Goal: Information Seeking & Learning: Learn about a topic

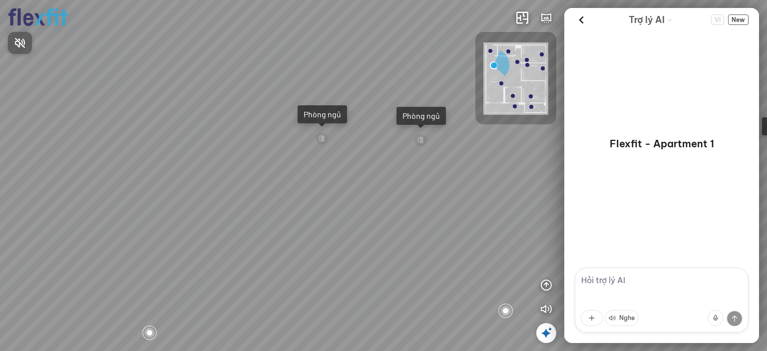
drag, startPoint x: 460, startPoint y: 153, endPoint x: 363, endPoint y: 131, distance: 99.4
click at [363, 131] on div at bounding box center [383, 175] width 767 height 351
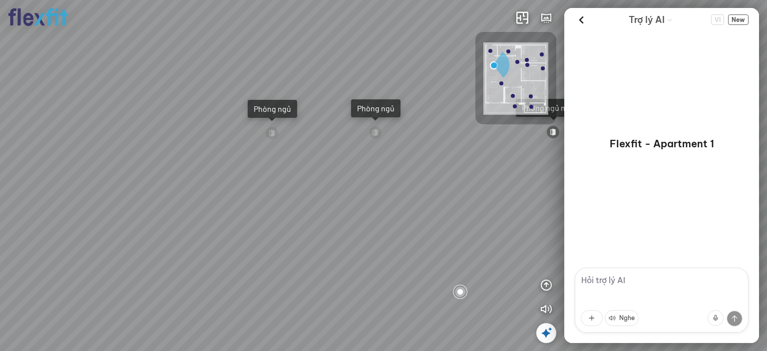
drag, startPoint x: 371, startPoint y: 155, endPoint x: 278, endPoint y: 139, distance: 94.6
click at [282, 139] on div "Ban công Bếp Phòng ngủ master Phòng ngủ Phòng ngủ" at bounding box center [383, 175] width 767 height 351
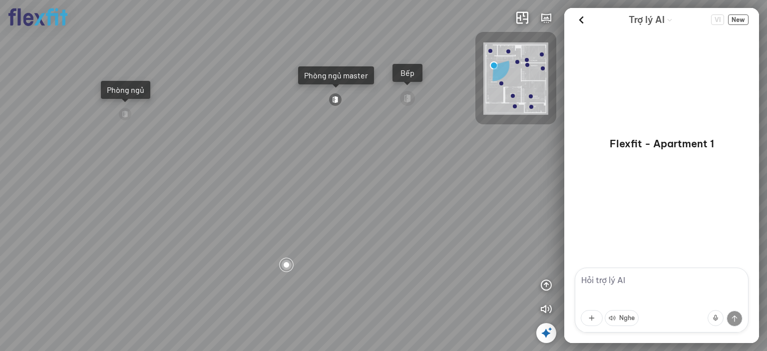
drag, startPoint x: 371, startPoint y: 145, endPoint x: 223, endPoint y: 125, distance: 150.1
click at [223, 125] on div "Ban công Bếp Phòng ngủ master Phòng ngủ Phòng ngủ" at bounding box center [383, 175] width 767 height 351
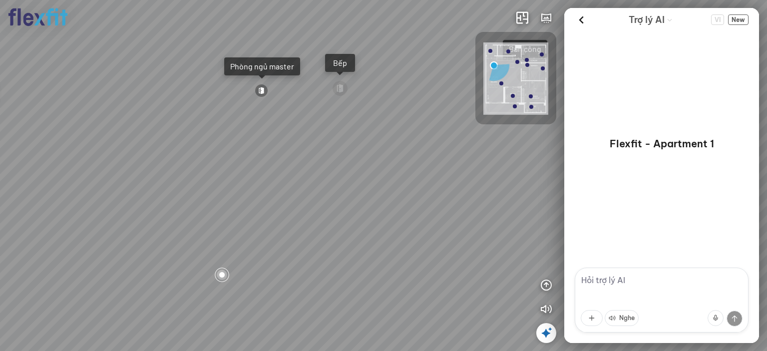
drag, startPoint x: 345, startPoint y: 147, endPoint x: 226, endPoint y: 126, distance: 121.1
click at [226, 126] on div "Ban công Bếp Phòng ngủ master Phòng ngủ Phòng ngủ" at bounding box center [383, 175] width 767 height 351
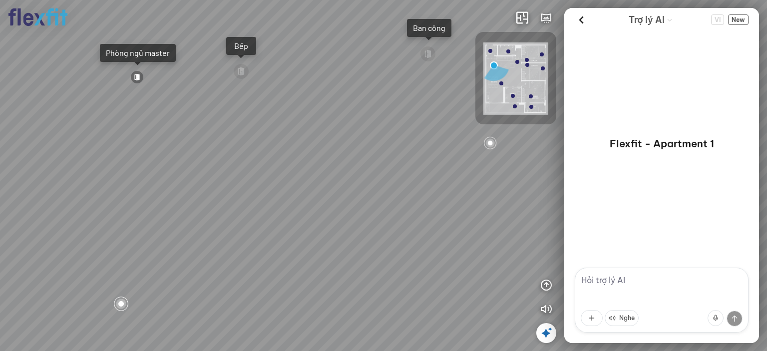
drag, startPoint x: 351, startPoint y: 163, endPoint x: 240, endPoint y: 154, distance: 111.6
click at [240, 154] on div "Ban công Bếp Phòng ngủ master Phòng ngủ Phòng ngủ" at bounding box center [383, 175] width 767 height 351
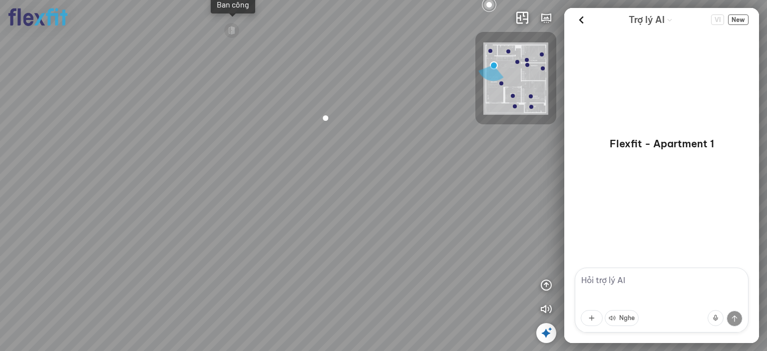
drag, startPoint x: 332, startPoint y: 224, endPoint x: 282, endPoint y: 213, distance: 51.1
click at [284, 213] on div "Ban công Bếp Phòng ngủ master Phòng ngủ Phòng ngủ" at bounding box center [383, 175] width 767 height 351
drag, startPoint x: 253, startPoint y: 232, endPoint x: 238, endPoint y: 243, distance: 19.3
click at [238, 243] on div "Ban công Bếp Phòng ngủ master Phòng ngủ Phòng ngủ" at bounding box center [383, 175] width 767 height 351
drag, startPoint x: 284, startPoint y: 248, endPoint x: 275, endPoint y: 255, distance: 11.4
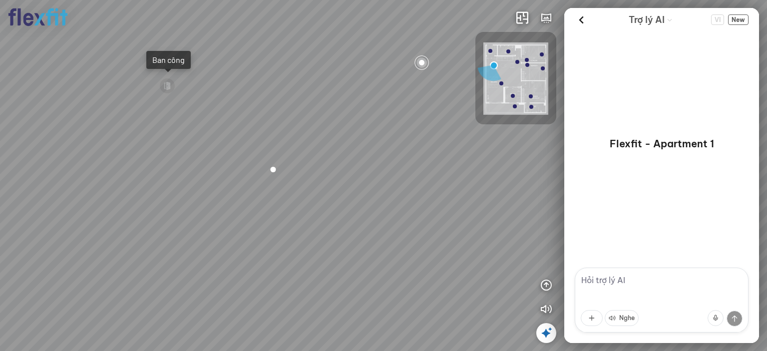
click at [275, 255] on div "Ban công Bếp Phòng ngủ master Phòng ngủ Phòng ngủ" at bounding box center [383, 175] width 767 height 351
drag, startPoint x: 353, startPoint y: 227, endPoint x: 443, endPoint y: 181, distance: 101.1
click at [443, 181] on div "Ban công Bếp Phòng ngủ master Phòng ngủ Phòng ngủ" at bounding box center [383, 175] width 767 height 351
drag, startPoint x: 300, startPoint y: 195, endPoint x: 415, endPoint y: 194, distance: 115.3
click at [415, 194] on div "Ban công Bếp Phòng ngủ master Phòng ngủ Phòng ngủ" at bounding box center [383, 175] width 767 height 351
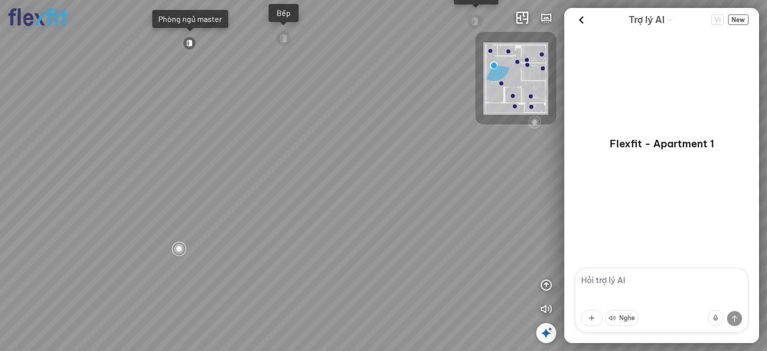
click at [431, 203] on div "Ban công Bếp Phòng ngủ master Phòng ngủ Phòng ngủ" at bounding box center [383, 175] width 767 height 351
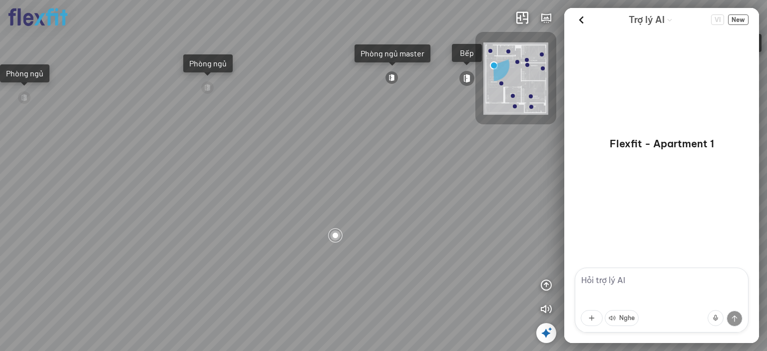
drag, startPoint x: 412, startPoint y: 177, endPoint x: 431, endPoint y: 184, distance: 20.0
click at [476, 195] on div "Ban công Bếp Phòng ngủ master Phòng ngủ Phòng ngủ" at bounding box center [383, 175] width 767 height 351
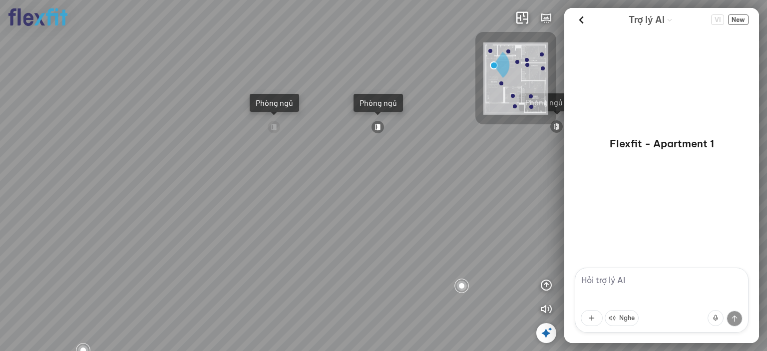
click at [458, 187] on div "Ban công Bếp Phòng ngủ master Phòng ngủ Phòng ngủ" at bounding box center [383, 175] width 767 height 351
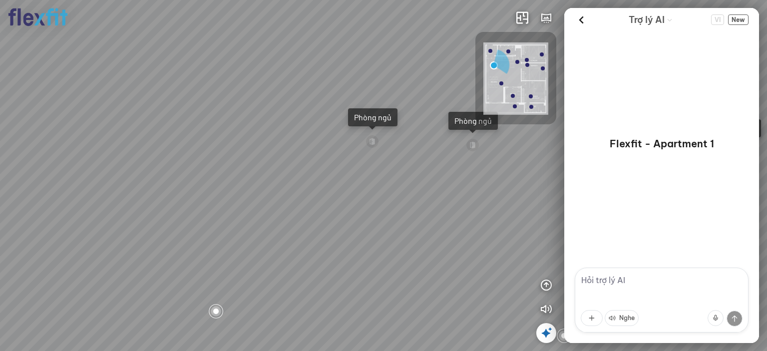
drag, startPoint x: 357, startPoint y: 171, endPoint x: 447, endPoint y: 187, distance: 91.3
click at [447, 187] on div "Ban công Bếp Phòng ngủ master Phòng ngủ Phòng ngủ" at bounding box center [383, 175] width 767 height 351
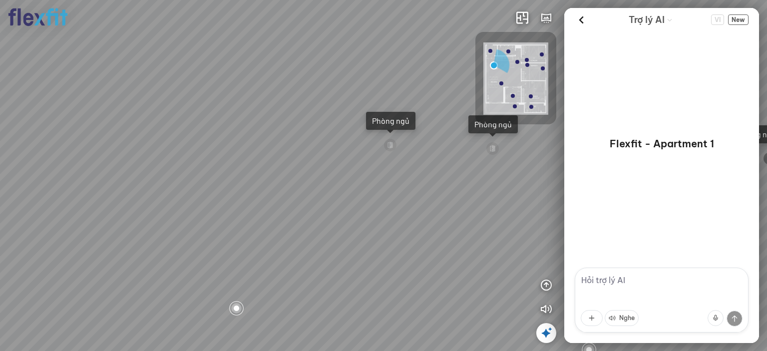
drag, startPoint x: 401, startPoint y: 178, endPoint x: 439, endPoint y: 177, distance: 38.4
click at [439, 177] on div "Ban công Bếp Phòng ngủ master Phòng ngủ Phòng ngủ" at bounding box center [383, 175] width 767 height 351
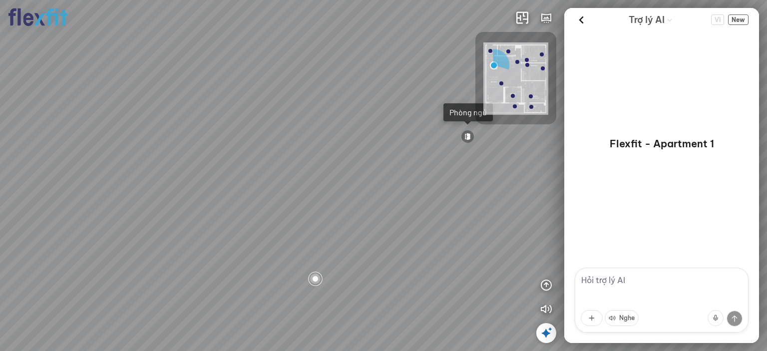
drag, startPoint x: 386, startPoint y: 195, endPoint x: 425, endPoint y: 180, distance: 41.7
click at [425, 180] on div "Ban công Bếp Phòng ngủ master Phòng ngủ Phòng ngủ" at bounding box center [383, 175] width 767 height 351
drag, startPoint x: 376, startPoint y: 189, endPoint x: 436, endPoint y: 183, distance: 60.2
click at [436, 183] on div "Ban công Bếp Phòng ngủ master Phòng ngủ Phòng ngủ" at bounding box center [383, 175] width 767 height 351
drag, startPoint x: 376, startPoint y: 192, endPoint x: 416, endPoint y: 185, distance: 41.0
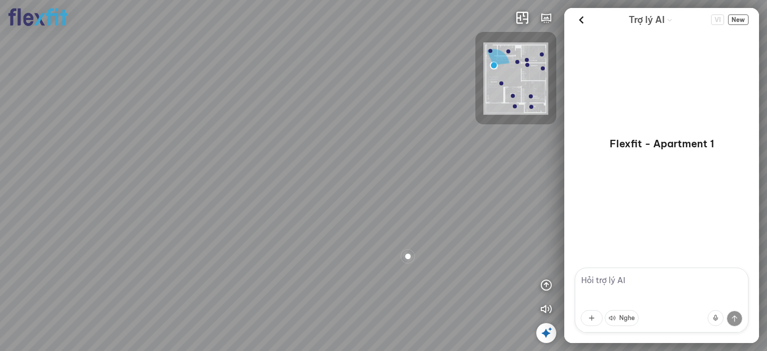
click at [416, 185] on div "Ban công Bếp Phòng ngủ master Phòng ngủ Phòng ngủ" at bounding box center [383, 175] width 767 height 351
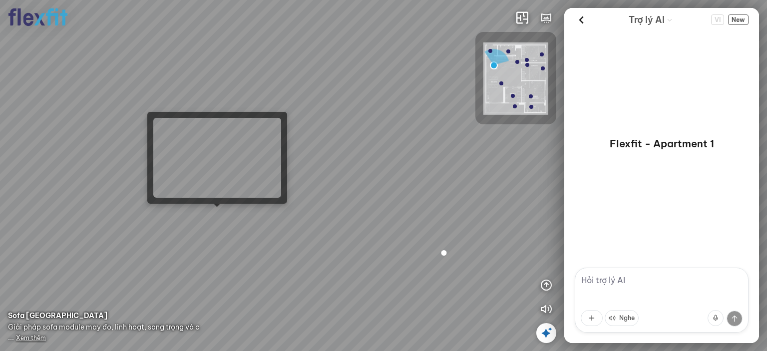
click at [216, 213] on div "Ban công Bếp Phòng ngủ master Phòng ngủ Phòng ngủ" at bounding box center [383, 175] width 767 height 351
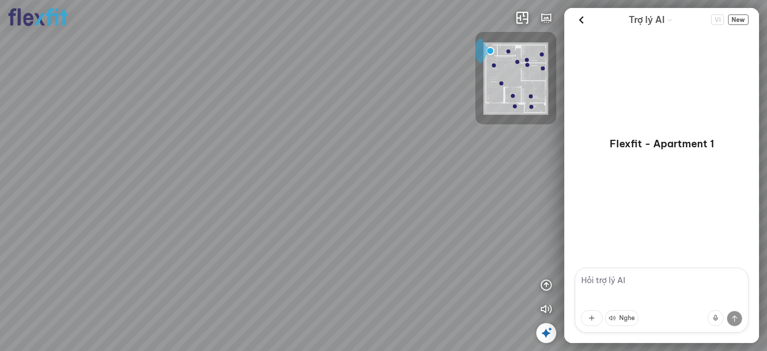
drag, startPoint x: 428, startPoint y: 221, endPoint x: 387, endPoint y: 142, distance: 89.1
click at [387, 142] on div at bounding box center [383, 175] width 767 height 351
drag, startPoint x: 387, startPoint y: 179, endPoint x: 320, endPoint y: 144, distance: 75.7
click at [321, 145] on div at bounding box center [383, 175] width 767 height 351
drag, startPoint x: 347, startPoint y: 154, endPoint x: 267, endPoint y: 141, distance: 80.9
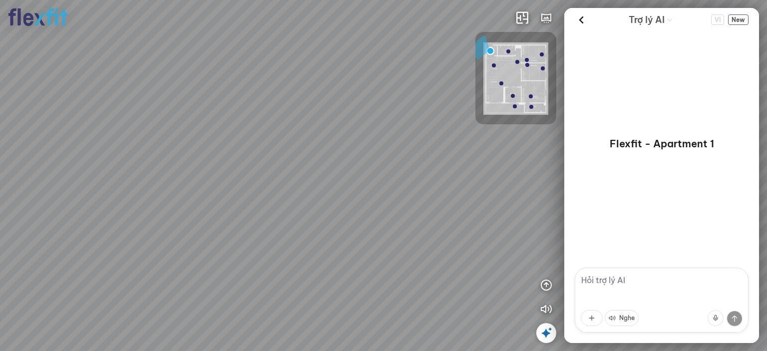
click at [267, 141] on div at bounding box center [383, 175] width 767 height 351
click at [218, 147] on div at bounding box center [383, 175] width 767 height 351
drag, startPoint x: 284, startPoint y: 142, endPoint x: 169, endPoint y: 142, distance: 114.3
click at [169, 142] on div at bounding box center [383, 175] width 767 height 351
drag, startPoint x: 183, startPoint y: 145, endPoint x: 172, endPoint y: 146, distance: 11.1
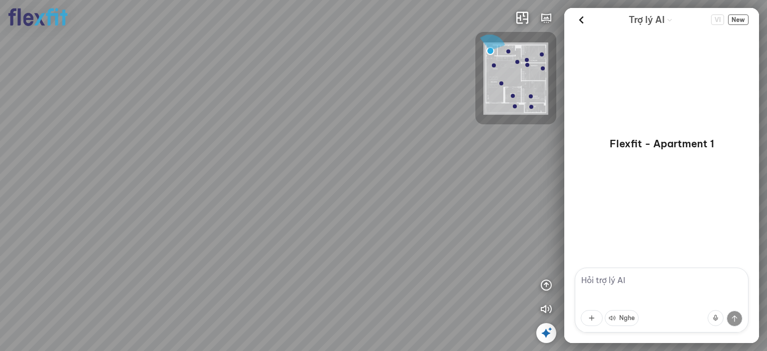
click at [172, 146] on div at bounding box center [383, 175] width 767 height 351
click at [157, 144] on div at bounding box center [383, 175] width 767 height 351
drag, startPoint x: 238, startPoint y: 150, endPoint x: 154, endPoint y: 159, distance: 84.3
click at [146, 159] on div at bounding box center [383, 175] width 767 height 351
drag, startPoint x: 324, startPoint y: 144, endPoint x: 247, endPoint y: 151, distance: 78.2
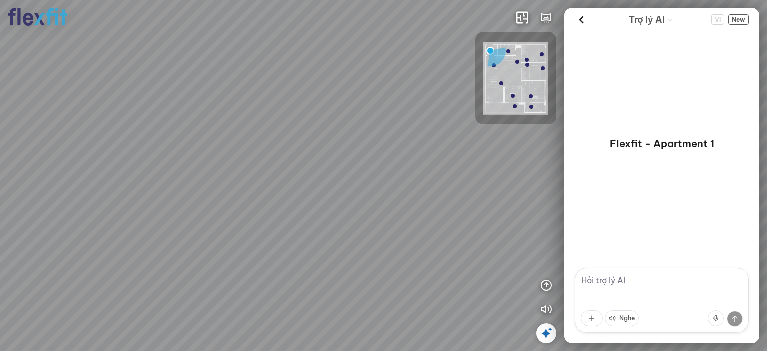
click at [206, 159] on div at bounding box center [383, 175] width 767 height 351
drag, startPoint x: 310, startPoint y: 135, endPoint x: 196, endPoint y: 162, distance: 117.1
click at [196, 162] on div at bounding box center [383, 175] width 767 height 351
click at [108, 169] on div at bounding box center [109, 170] width 17 height 17
click at [33, 339] on span "Xem thêm" at bounding box center [31, 337] width 30 height 7
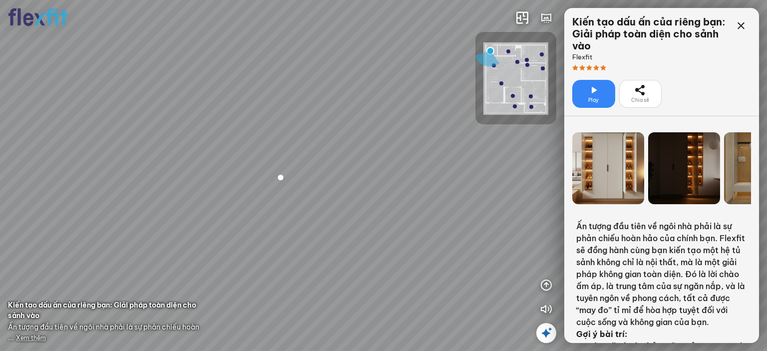
click at [599, 94] on icon at bounding box center [594, 90] width 12 height 12
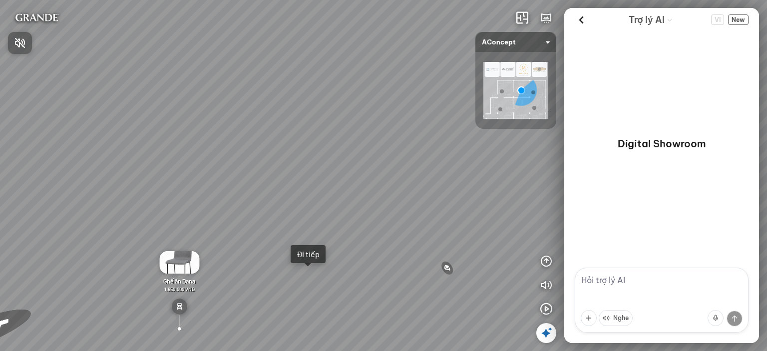
drag, startPoint x: 413, startPoint y: 226, endPoint x: 346, endPoint y: 183, distance: 79.9
click at [346, 183] on div at bounding box center [383, 175] width 767 height 351
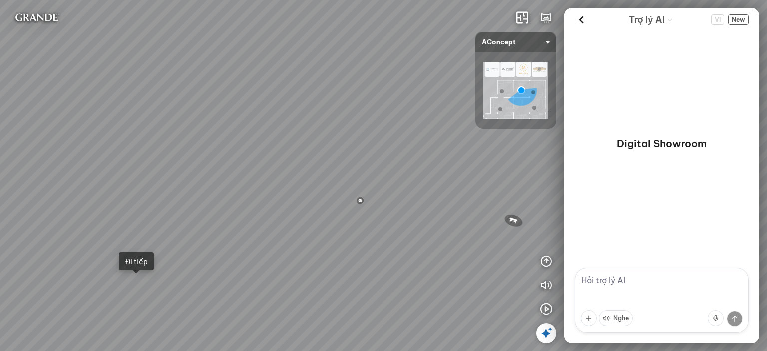
drag, startPoint x: 443, startPoint y: 211, endPoint x: 366, endPoint y: 161, distance: 91.7
click at [366, 161] on div "Sofa 3 chỗ Montgomery 22.500.000 VND Bàn làm việc [PERSON_NAME] 7.300.000 VND G…" at bounding box center [383, 175] width 767 height 351
drag, startPoint x: 362, startPoint y: 176, endPoint x: 276, endPoint y: 190, distance: 87.5
click at [276, 190] on div "Sofa 3 chỗ Montgomery 22.500.000 VND Bàn làm việc [PERSON_NAME] 7.300.000 VND G…" at bounding box center [383, 175] width 767 height 351
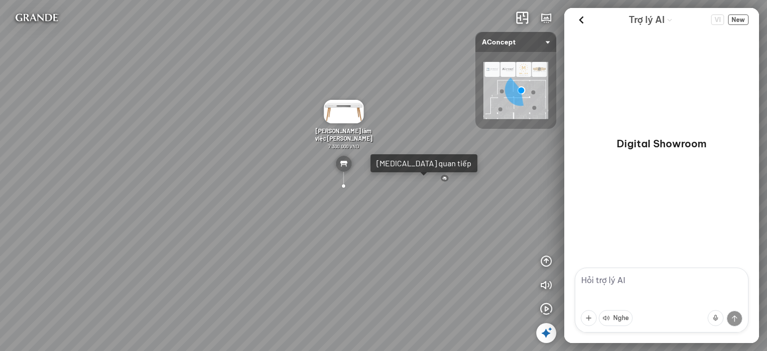
drag, startPoint x: 332, startPoint y: 180, endPoint x: 252, endPoint y: 193, distance: 81.4
click at [252, 193] on div "Sofa 3 chỗ Montgomery 22.500.000 VND Bàn làm việc [PERSON_NAME] 7.300.000 VND G…" at bounding box center [383, 175] width 767 height 351
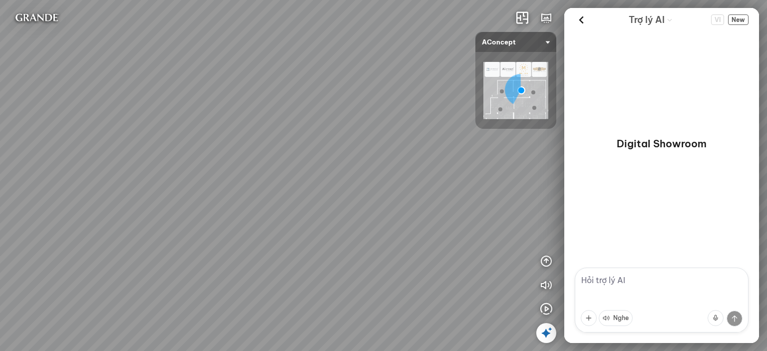
drag, startPoint x: 300, startPoint y: 210, endPoint x: 262, endPoint y: 212, distance: 38.0
click at [239, 213] on div "Sofa 3 chỗ Montgomery 22.500.000 VND Bàn làm việc [PERSON_NAME] 7.300.000 VND G…" at bounding box center [383, 175] width 767 height 351
drag, startPoint x: 342, startPoint y: 227, endPoint x: 413, endPoint y: 212, distance: 72.5
click at [413, 212] on div "Sofa 3 chỗ Montgomery 22.500.000 VND Bàn làm việc [PERSON_NAME] 7.300.000 VND G…" at bounding box center [383, 175] width 767 height 351
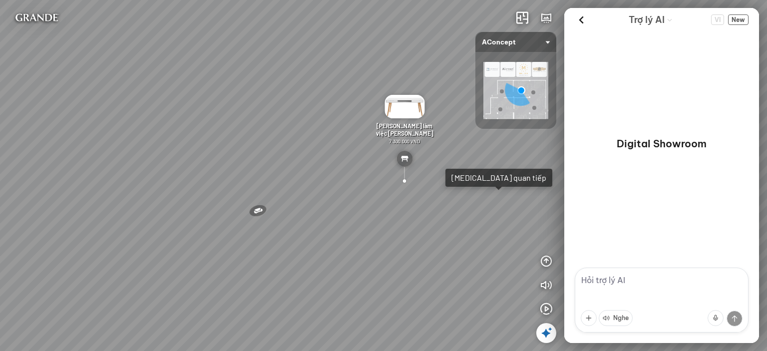
drag, startPoint x: 377, startPoint y: 232, endPoint x: 433, endPoint y: 235, distance: 56.5
click at [433, 235] on div "Sofa 3 chỗ Montgomery 22.500.000 VND Bàn làm việc [PERSON_NAME] 7.300.000 VND G…" at bounding box center [383, 175] width 767 height 351
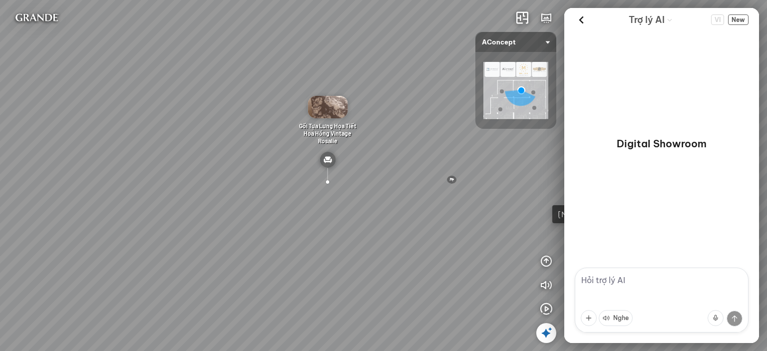
drag, startPoint x: 311, startPoint y: 212, endPoint x: 401, endPoint y: 195, distance: 91.4
click at [401, 195] on div "Sofa 3 chỗ Montgomery 22.500.000 VND Bàn làm việc [PERSON_NAME] 7.300.000 VND G…" at bounding box center [383, 175] width 767 height 351
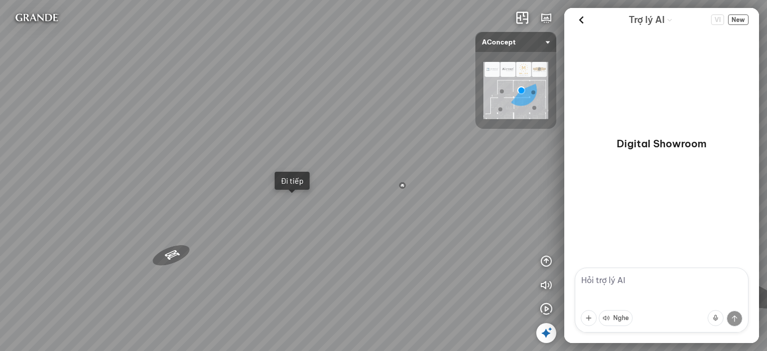
drag, startPoint x: 342, startPoint y: 180, endPoint x: 348, endPoint y: 186, distance: 8.8
click at [348, 186] on div "Sofa 3 chỗ Montgomery 22.500.000 VND Bàn làm việc [PERSON_NAME] 7.300.000 VND G…" at bounding box center [383, 175] width 767 height 351
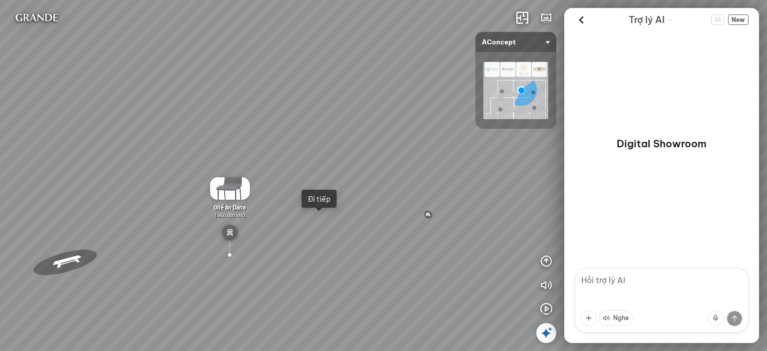
drag, startPoint x: 314, startPoint y: 165, endPoint x: 334, endPoint y: 186, distance: 29.0
click at [334, 186] on div "Sofa 3 chỗ Montgomery 22.500.000 VND Bàn làm việc [PERSON_NAME] 7.300.000 VND G…" at bounding box center [383, 175] width 767 height 351
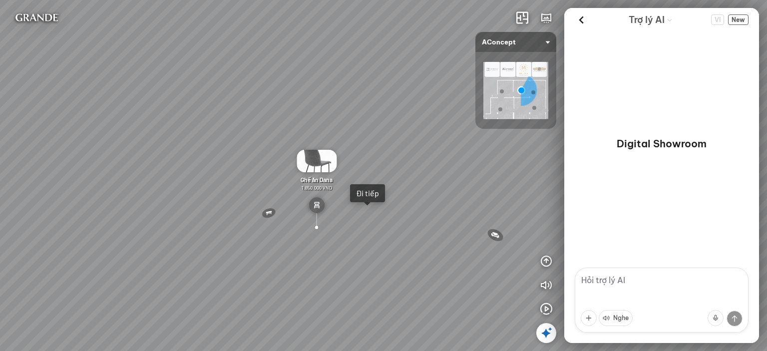
drag, startPoint x: 363, startPoint y: 172, endPoint x: 379, endPoint y: 172, distance: 16.5
click at [379, 172] on div "Sofa 3 chỗ Montgomery 22.500.000 VND Bàn làm việc [PERSON_NAME] 7.300.000 VND G…" at bounding box center [383, 175] width 767 height 351
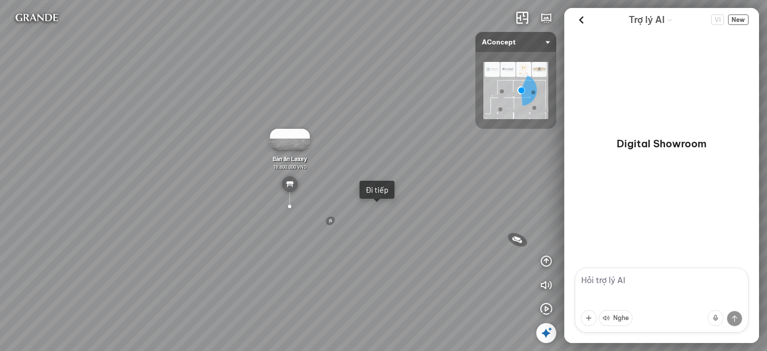
click at [358, 173] on div "Sofa 3 chỗ Montgomery 22.500.000 VND Bàn làm việc [PERSON_NAME] 7.300.000 VND G…" at bounding box center [383, 175] width 767 height 351
click at [372, 193] on div "Đi tiếp" at bounding box center [376, 190] width 23 height 10
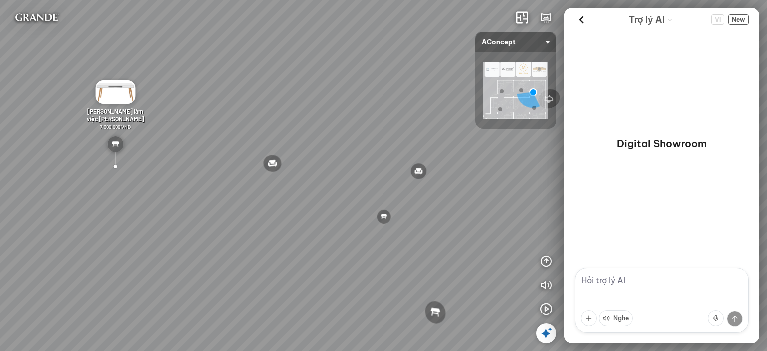
drag, startPoint x: 269, startPoint y: 241, endPoint x: 235, endPoint y: 216, distance: 42.0
click at [230, 213] on div "Đèn [PERSON_NAME] 5.300.000 VND Giường ngủ Palima 19.000.000 VND Ghế thư giãn N…" at bounding box center [383, 175] width 767 height 351
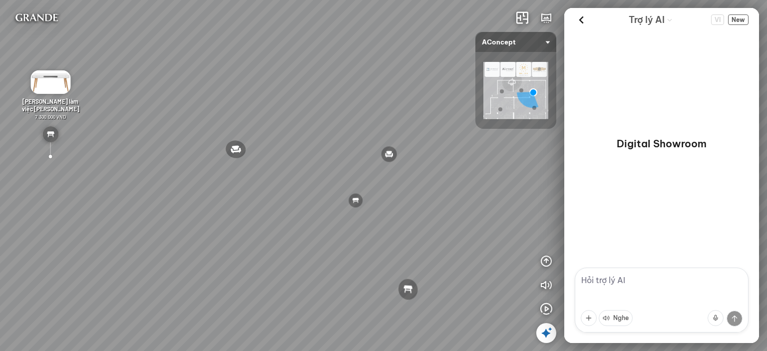
drag, startPoint x: 239, startPoint y: 220, endPoint x: 232, endPoint y: 220, distance: 7.0
click at [236, 218] on div "Đèn [PERSON_NAME] 5.300.000 VND Giường ngủ Palima 19.000.000 VND Ghế thư giãn N…" at bounding box center [383, 175] width 767 height 351
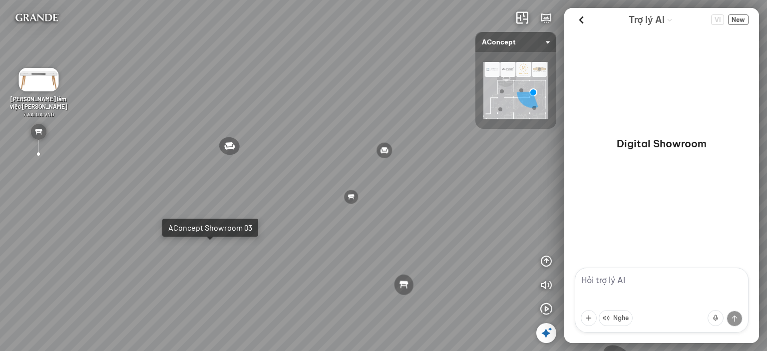
click at [206, 252] on div "Đèn [PERSON_NAME] 5.300.000 VND Giường ngủ Palima 19.000.000 VND Ghế thư giãn N…" at bounding box center [383, 175] width 767 height 351
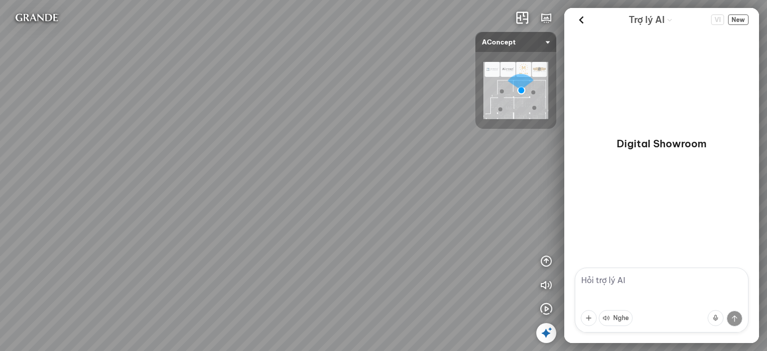
drag, startPoint x: 227, startPoint y: 221, endPoint x: 235, endPoint y: 186, distance: 35.8
click at [235, 186] on div "Sofa 3 chỗ Montgomery 22.500.000 VND Tranh in Thành phố 7.000.000 VND Bàn làm v…" at bounding box center [383, 175] width 767 height 351
drag, startPoint x: 240, startPoint y: 221, endPoint x: 240, endPoint y: 175, distance: 45.9
click at [240, 175] on div "Sofa 3 chỗ Montgomery 22.500.000 VND Tranh in Thành phố 7.000.000 VND Bàn làm v…" at bounding box center [383, 175] width 767 height 351
drag, startPoint x: 228, startPoint y: 136, endPoint x: 234, endPoint y: 161, distance: 25.7
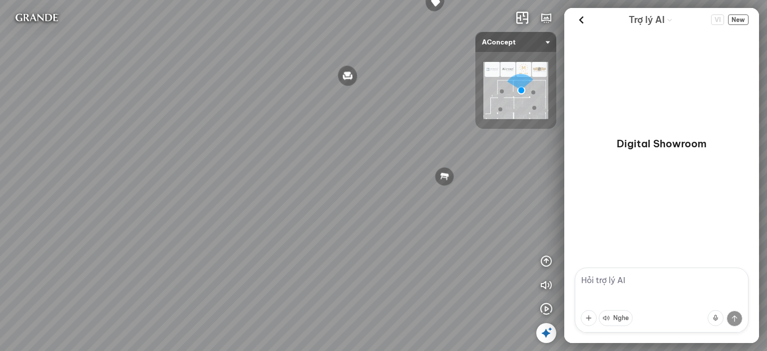
click at [234, 161] on div "Sofa 3 chỗ Montgomery 22.500.000 VND Tranh in Thành phố 7.000.000 VND Bàn làm v…" at bounding box center [383, 175] width 767 height 351
